Goal: Information Seeking & Learning: Learn about a topic

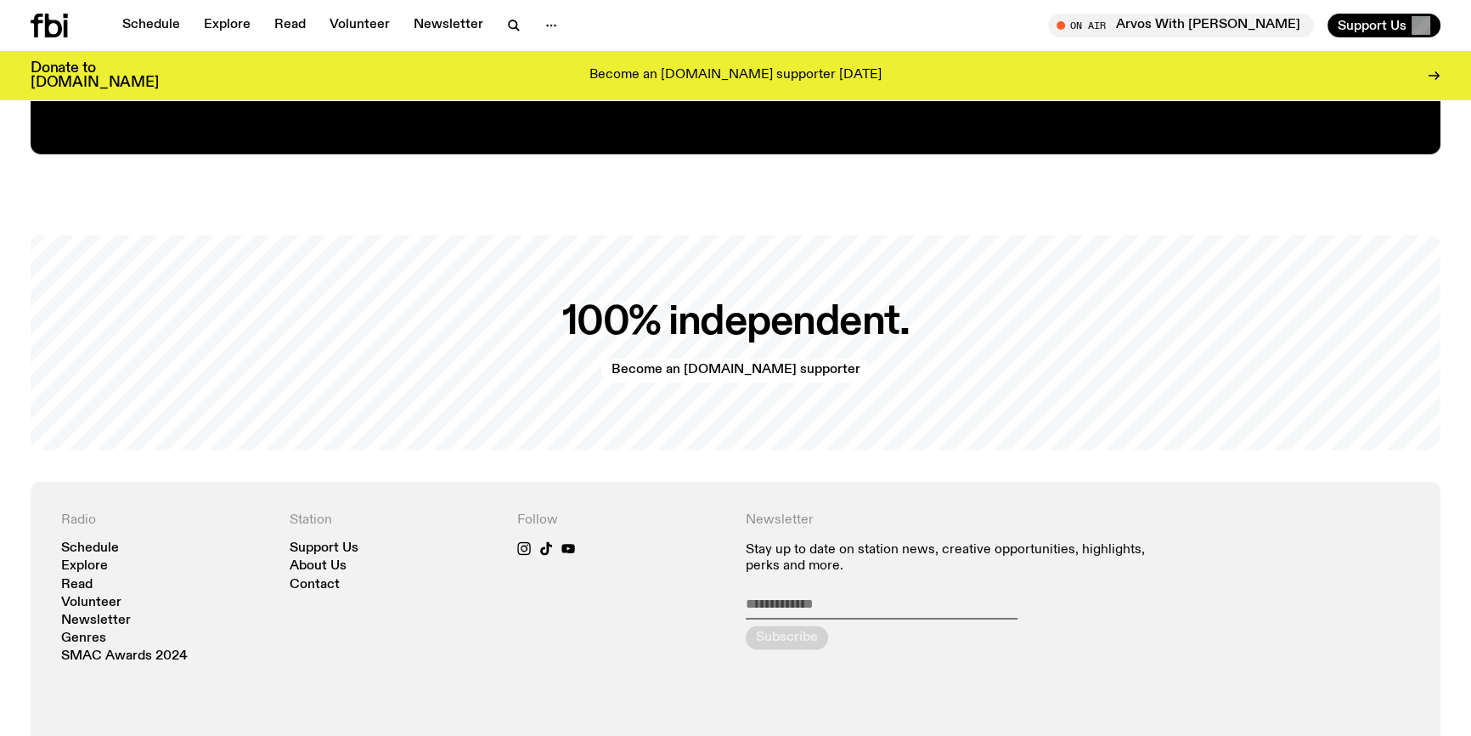
scroll to position [3602, 0]
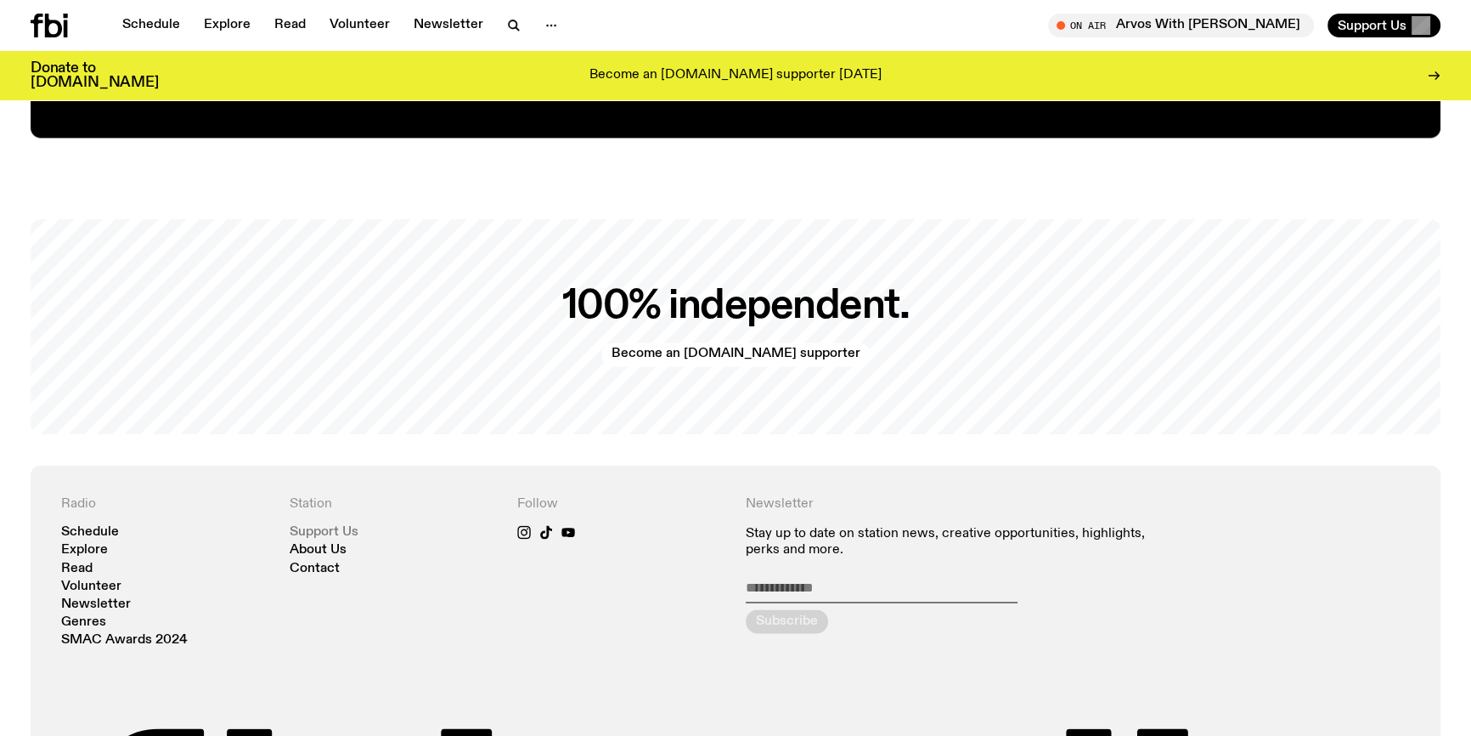
click at [329, 530] on link "Support Us" at bounding box center [324, 531] width 69 height 13
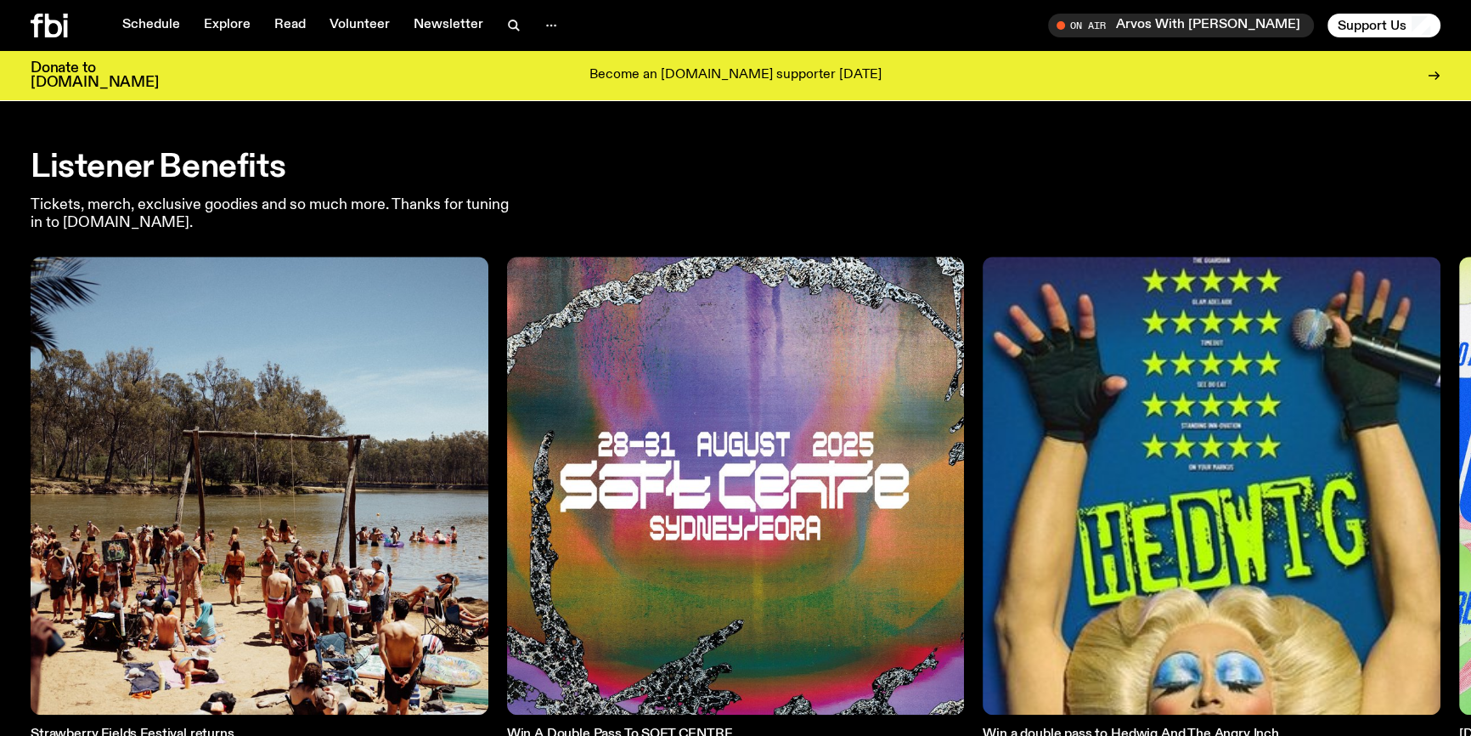
scroll to position [2543, 0]
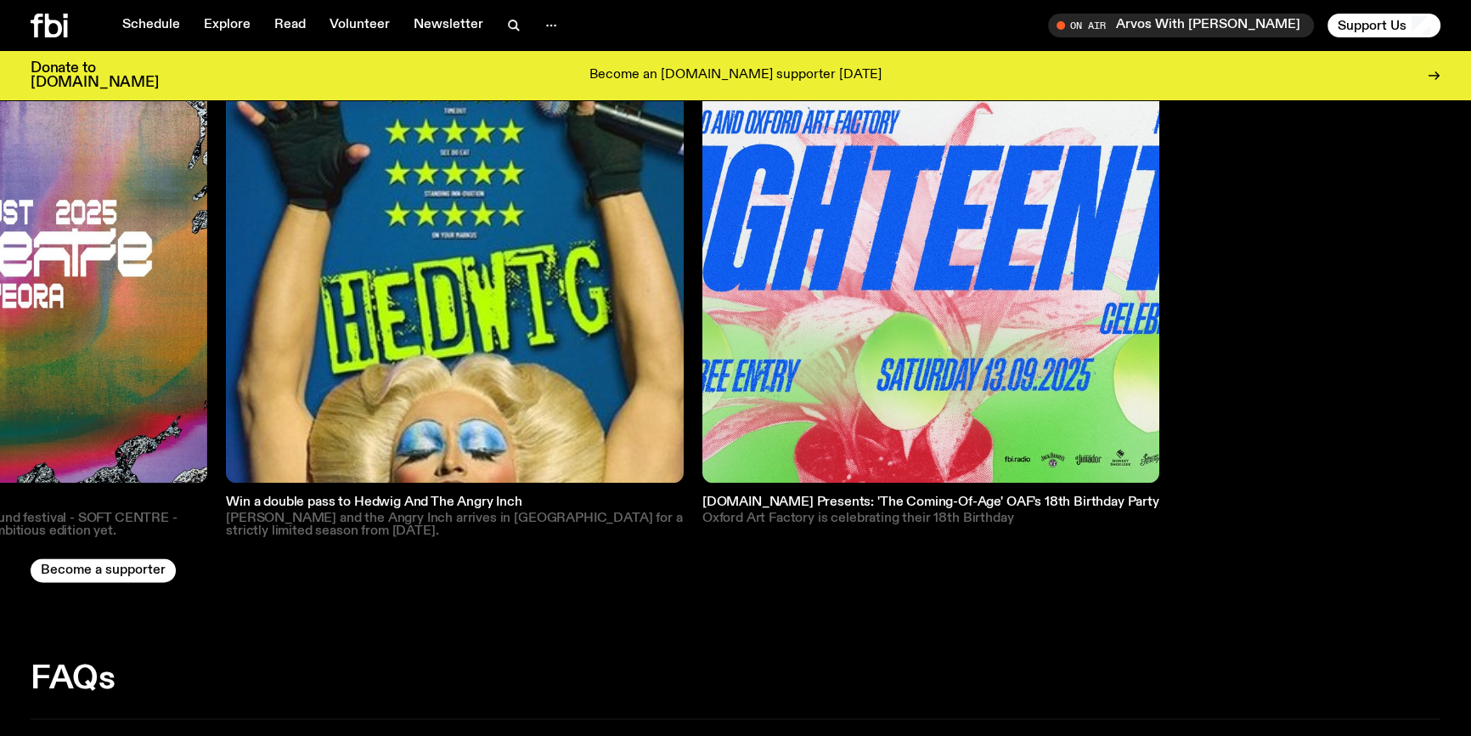
drag, startPoint x: 1110, startPoint y: 303, endPoint x: 206, endPoint y: 409, distance: 910.1
click at [227, 413] on img at bounding box center [455, 254] width 458 height 458
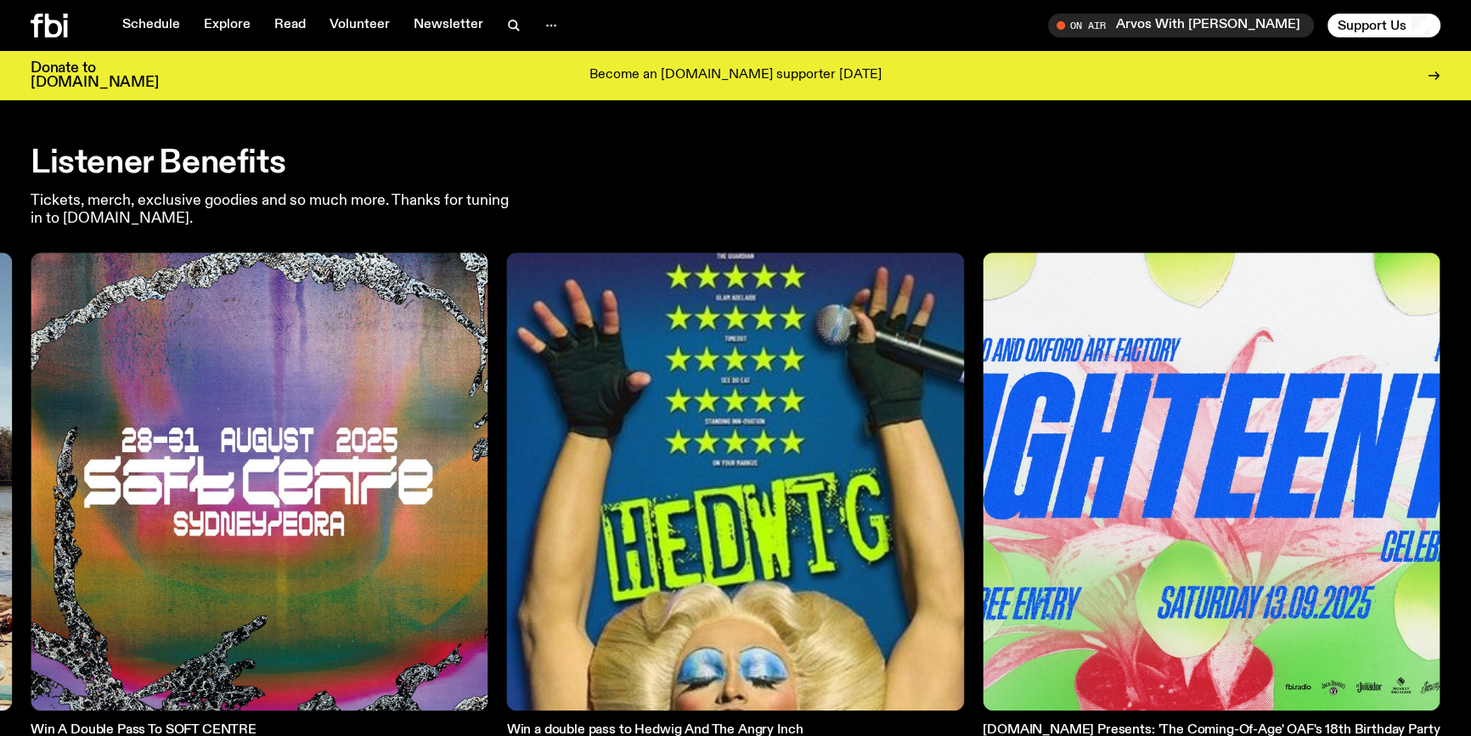
scroll to position [2465, 0]
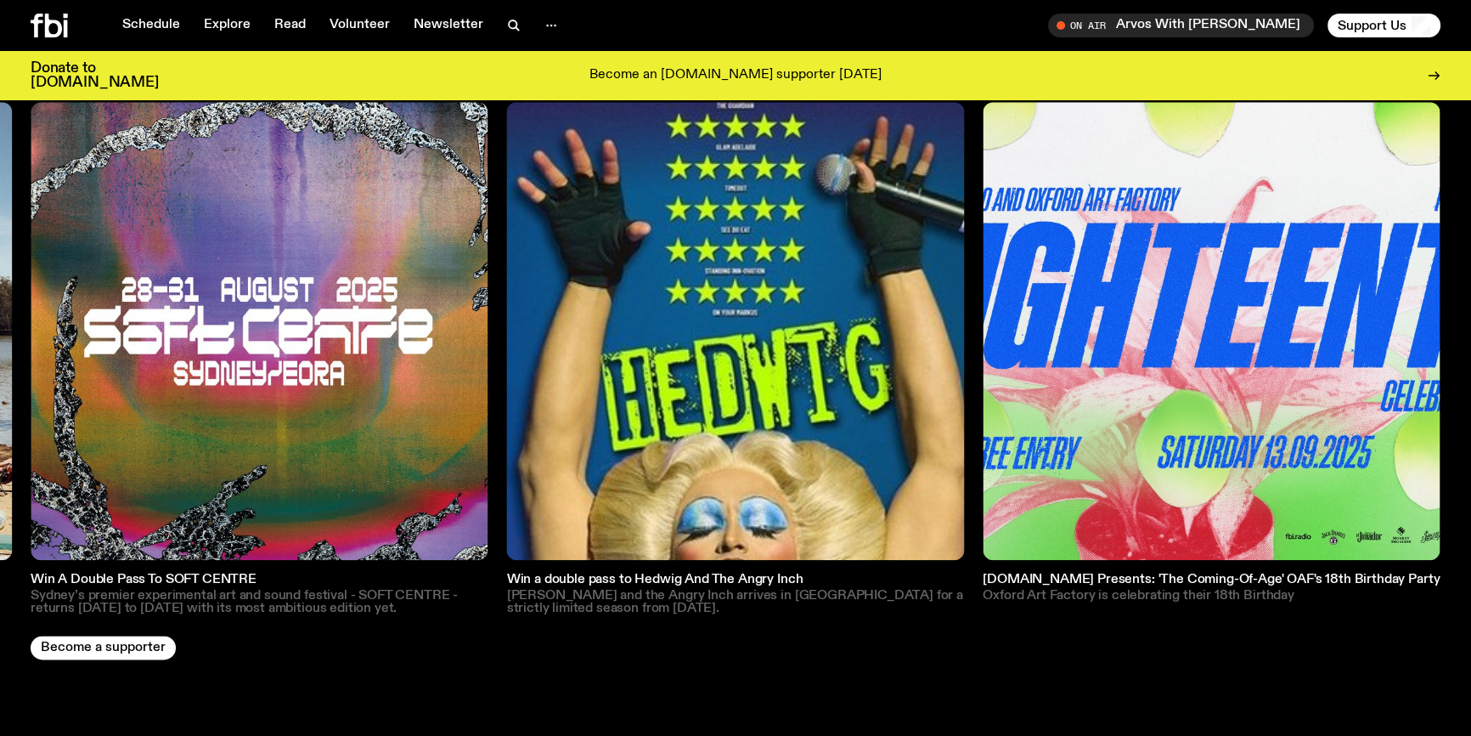
click at [1200, 381] on img at bounding box center [1212, 331] width 458 height 458
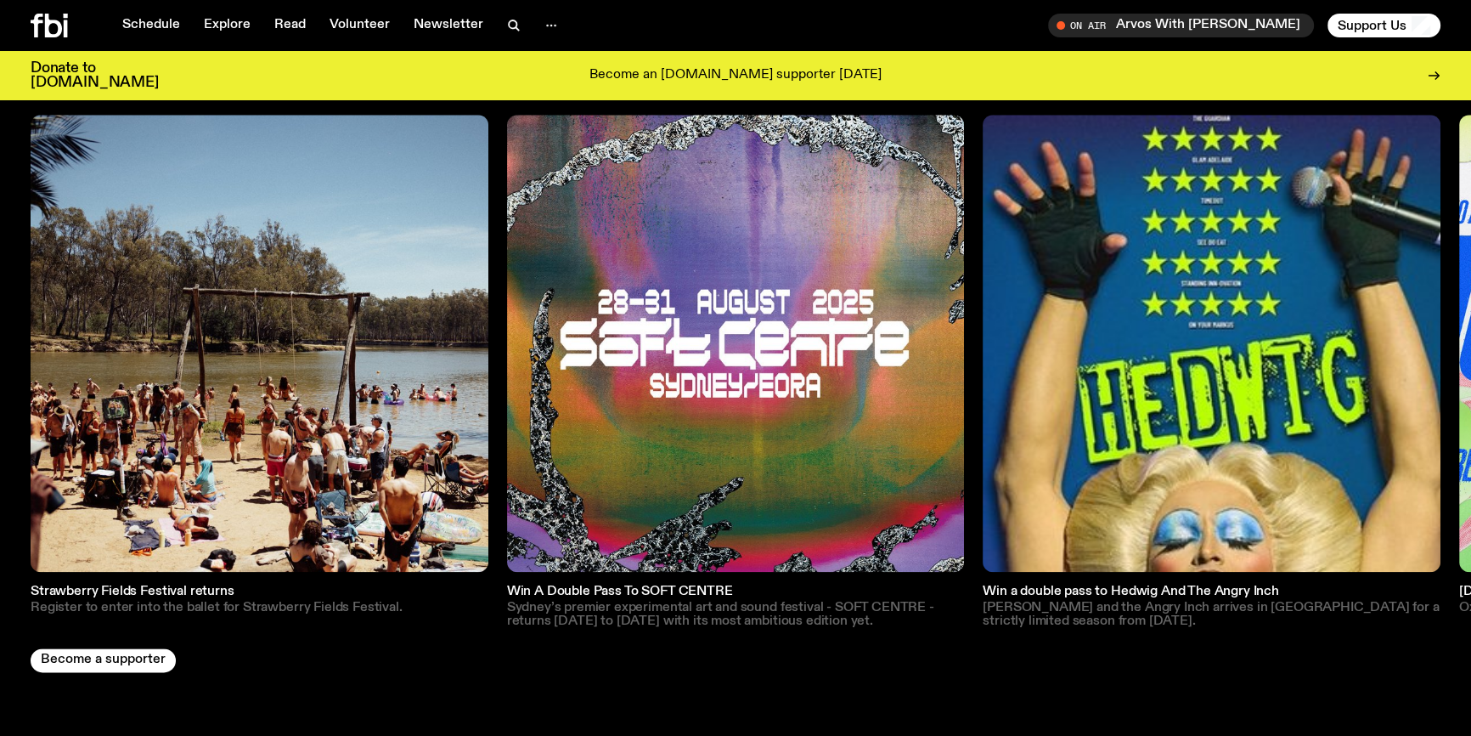
scroll to position [2452, 0]
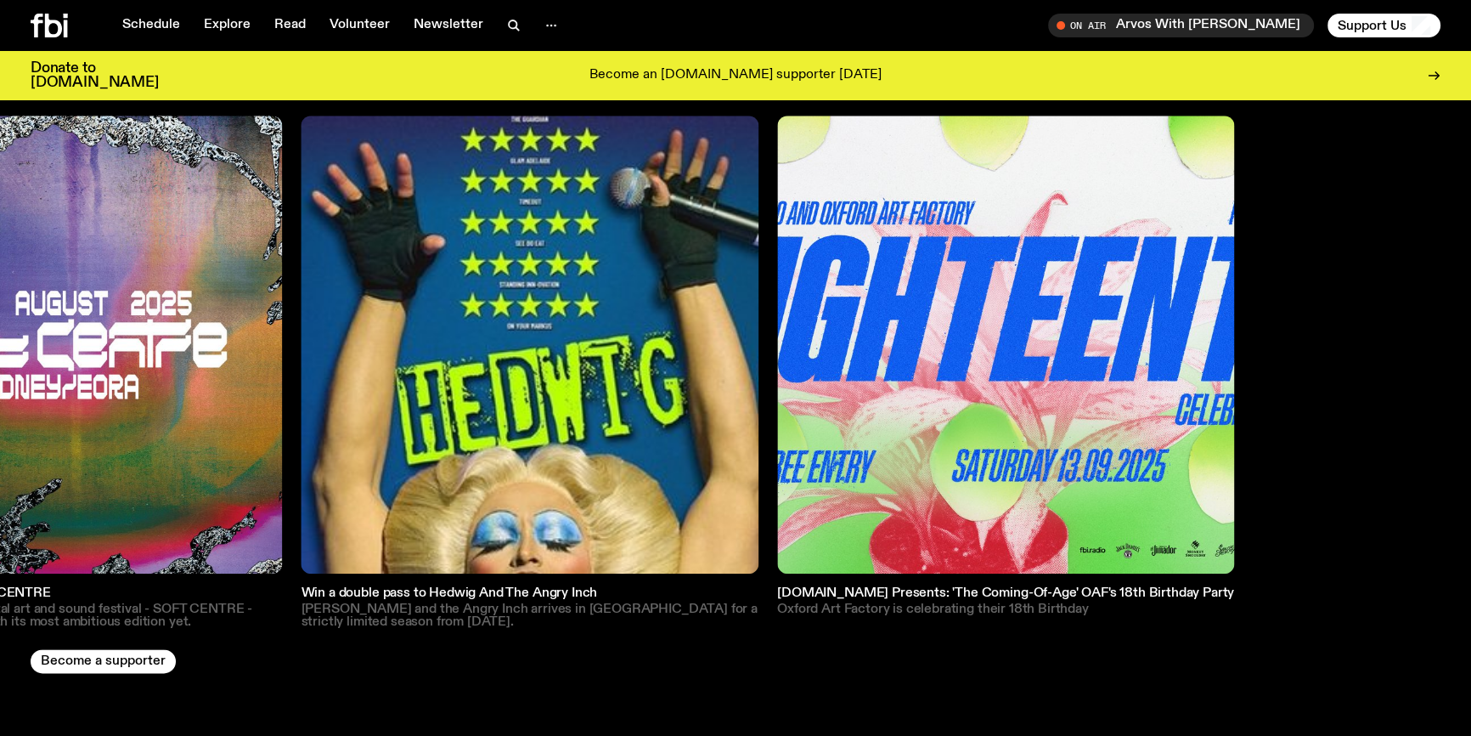
drag, startPoint x: 1014, startPoint y: 324, endPoint x: 257, endPoint y: 351, distance: 757.5
click at [257, 351] on div "Strawberry Fields Festival returns Register to enter into the ballet for Strawb…" at bounding box center [736, 372] width 1410 height 513
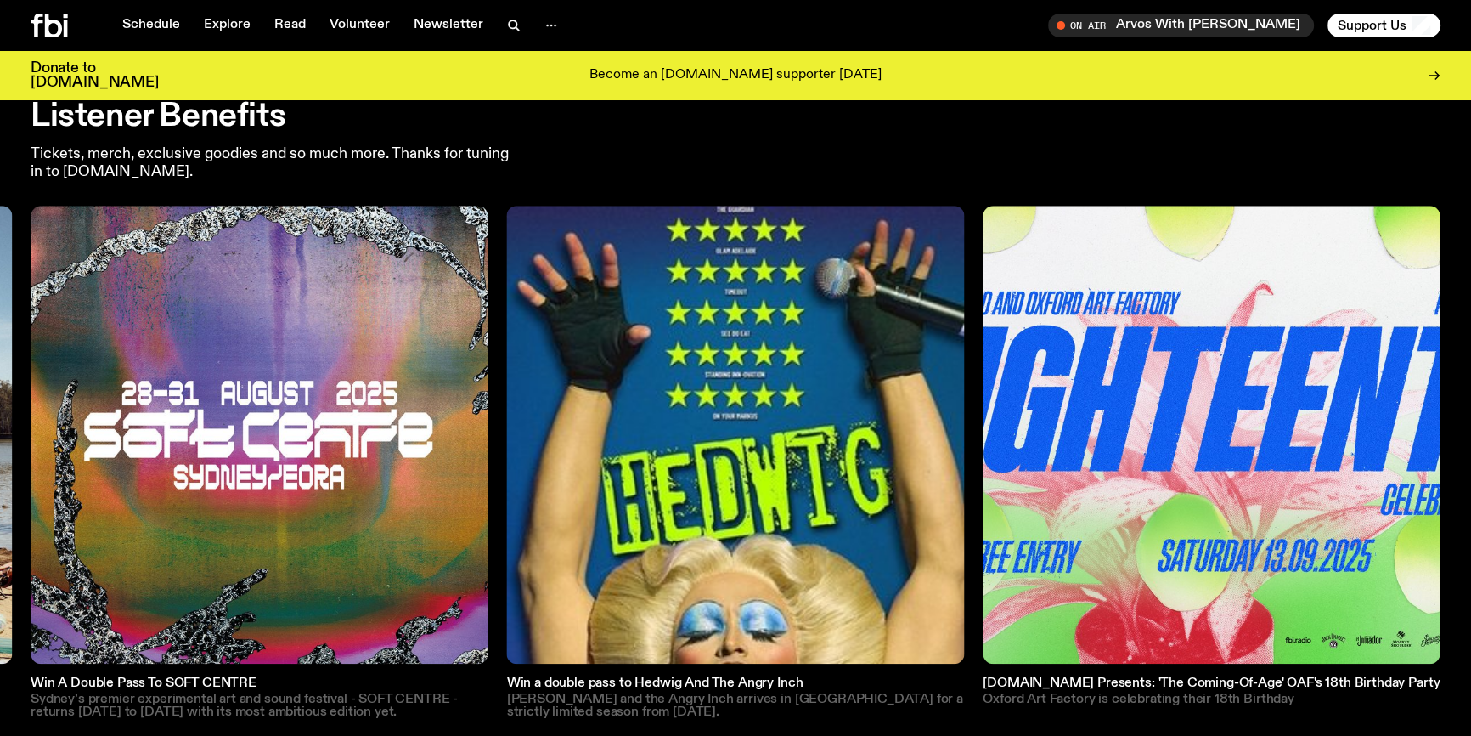
scroll to position [2375, 0]
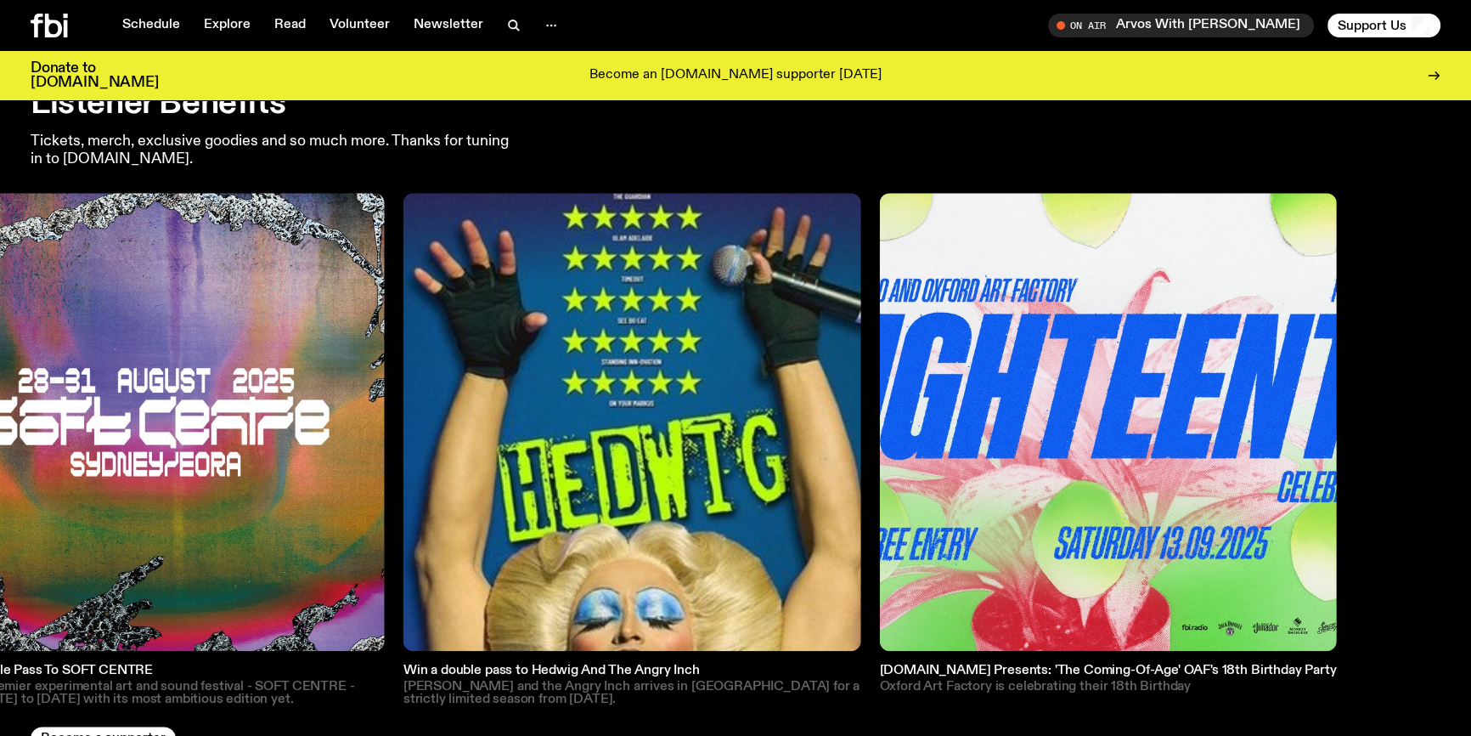
drag, startPoint x: 231, startPoint y: 410, endPoint x: 1, endPoint y: 399, distance: 230.5
click at [34, 412] on img at bounding box center [156, 422] width 458 height 458
